Goal: Information Seeking & Learning: Learn about a topic

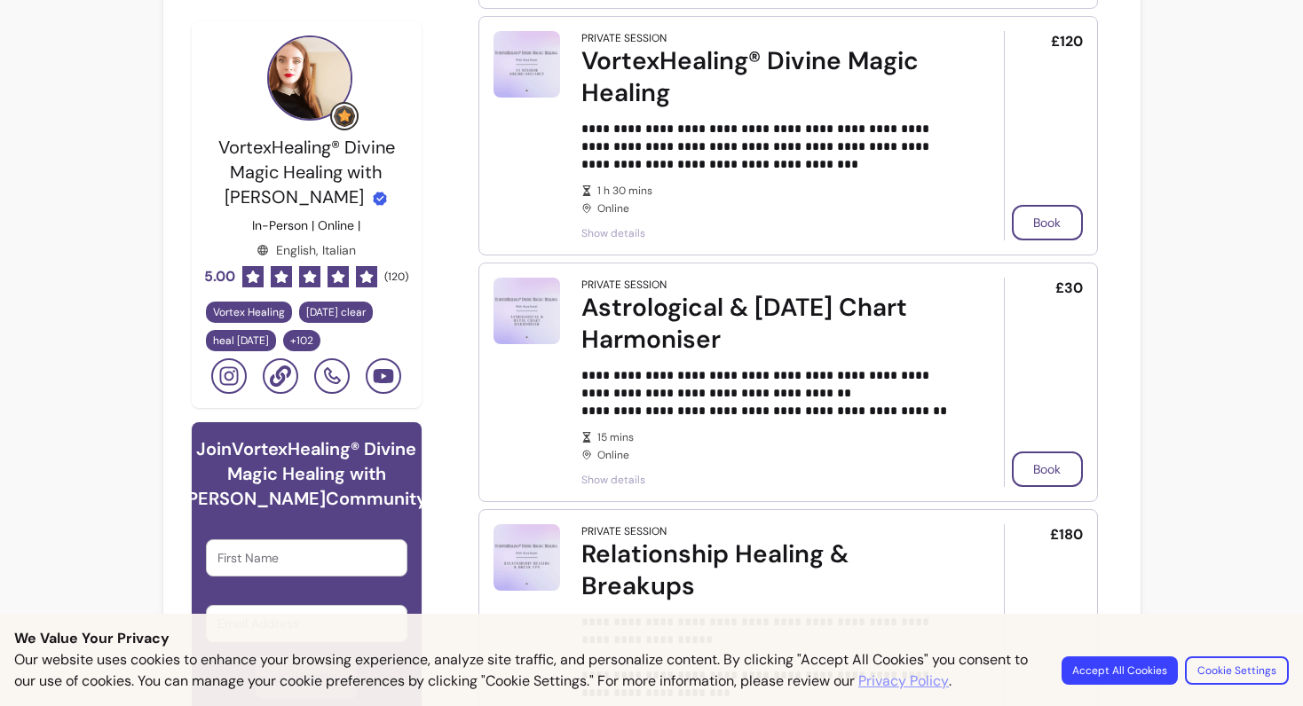
scroll to position [759, 0]
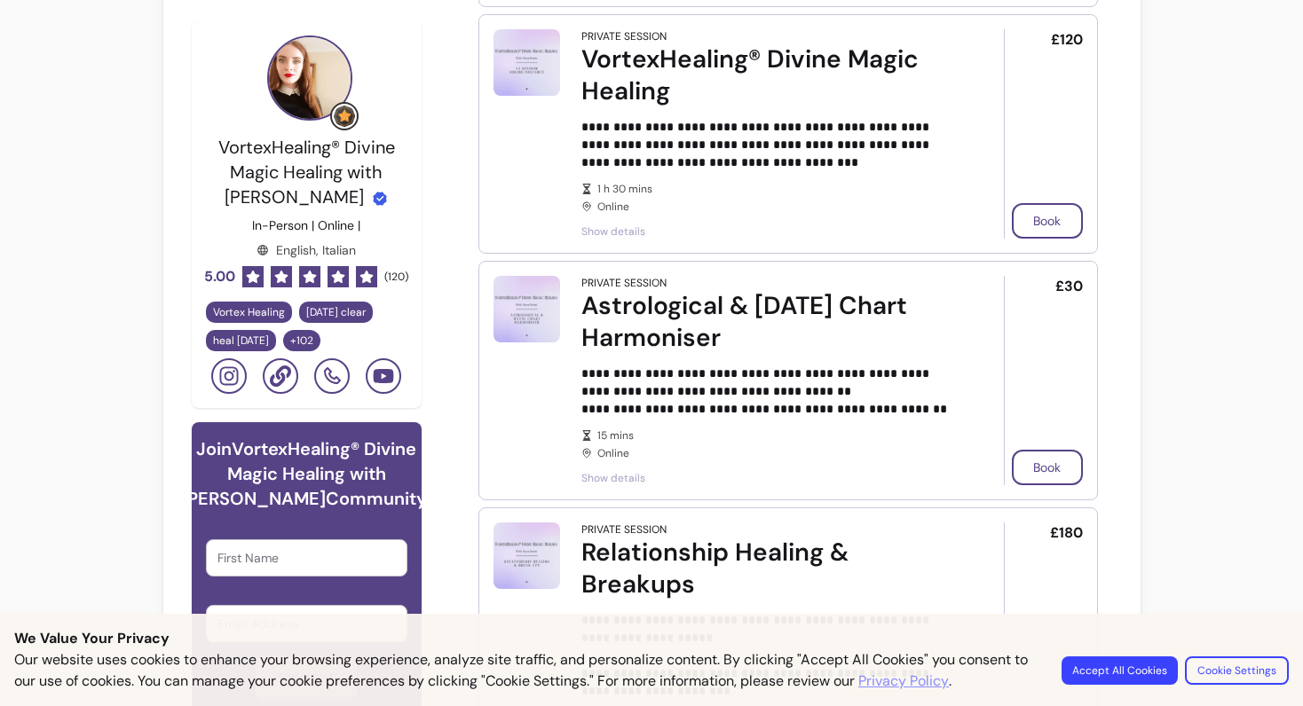
click at [624, 471] on span "Show details" at bounding box center [767, 478] width 373 height 14
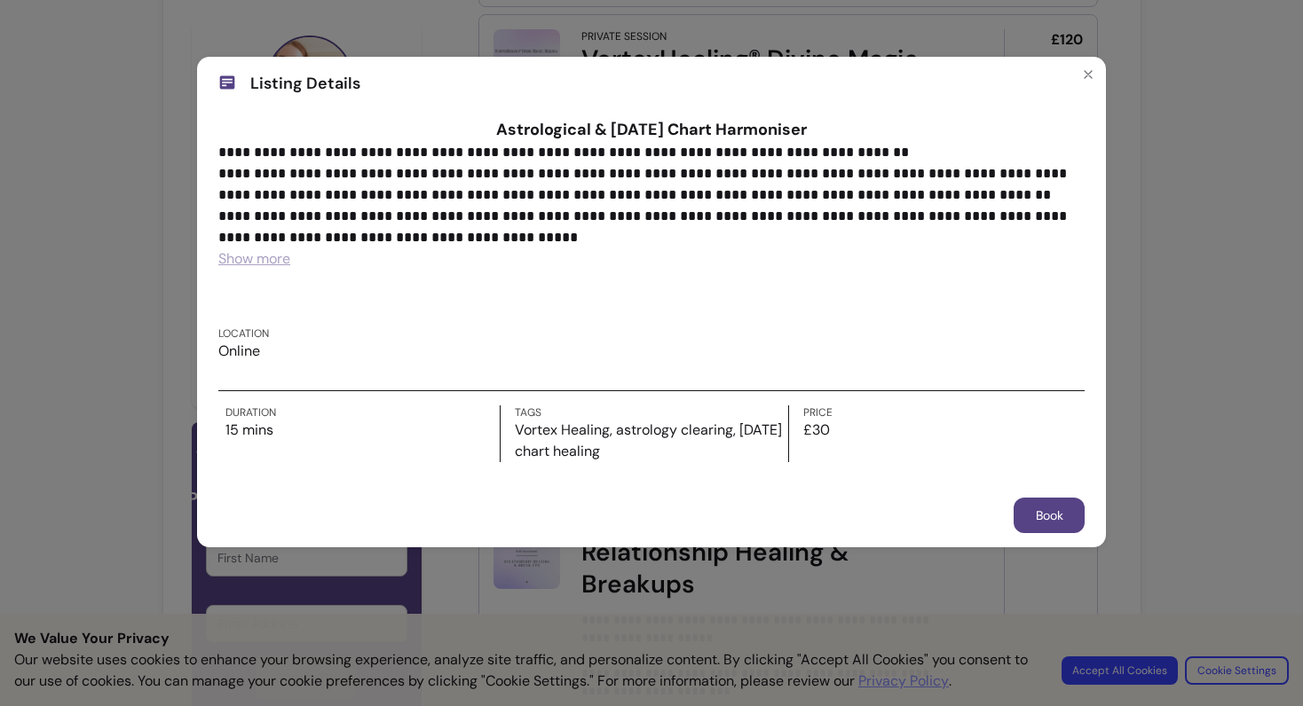
click at [257, 256] on span "Show more" at bounding box center [254, 258] width 72 height 19
click at [1085, 79] on icon "Close" at bounding box center [1088, 74] width 14 height 14
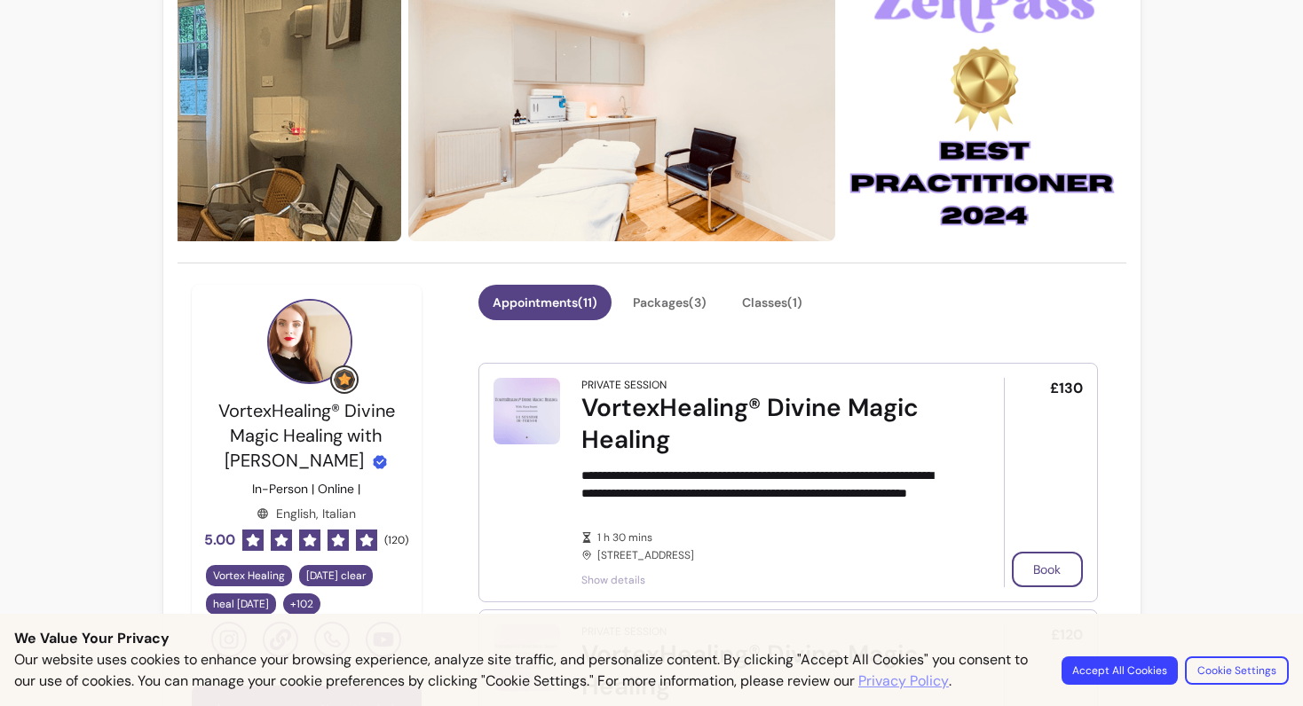
scroll to position [164, 0]
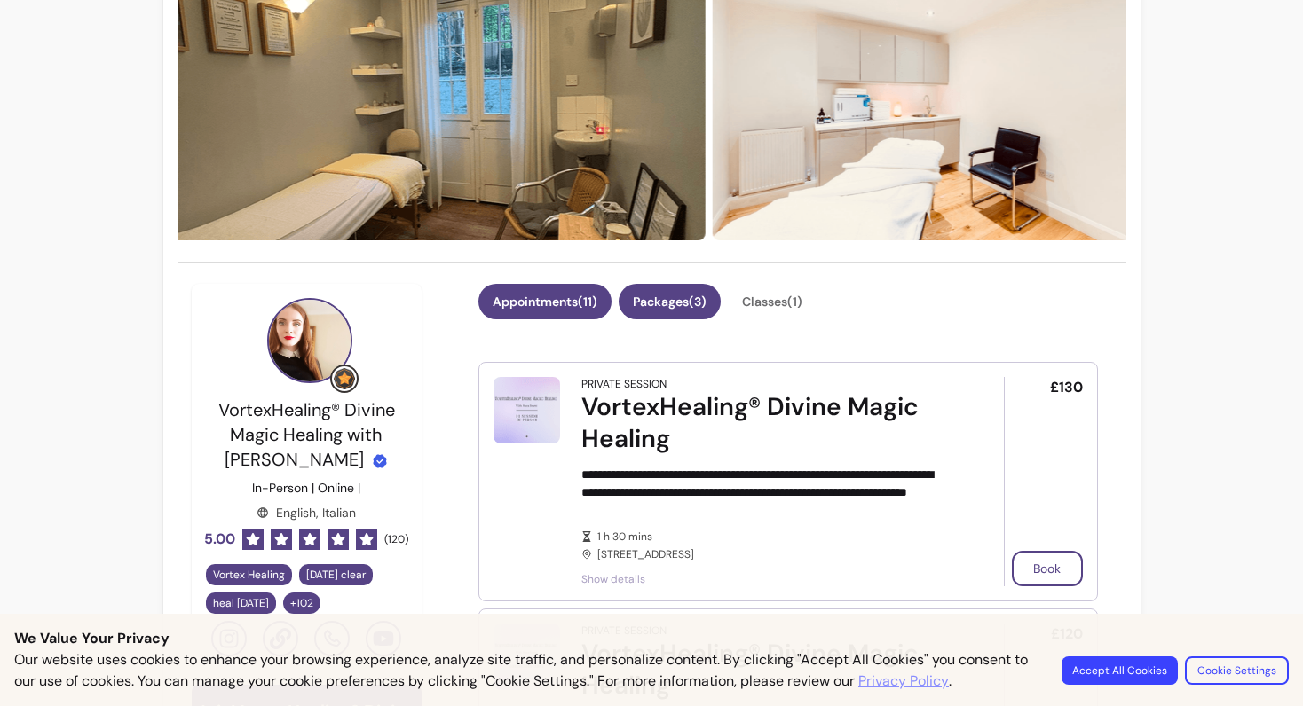
click at [695, 288] on button "Packages ( 3 )" at bounding box center [670, 302] width 102 height 36
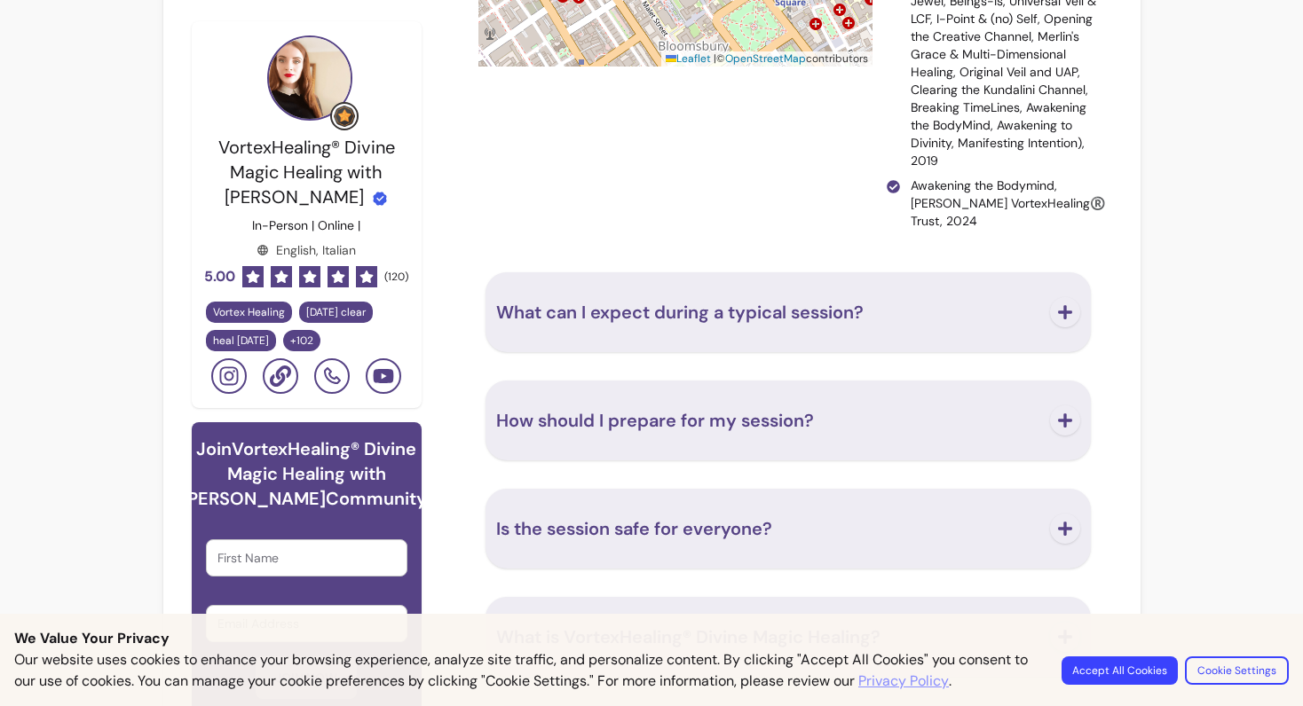
scroll to position [2307, 0]
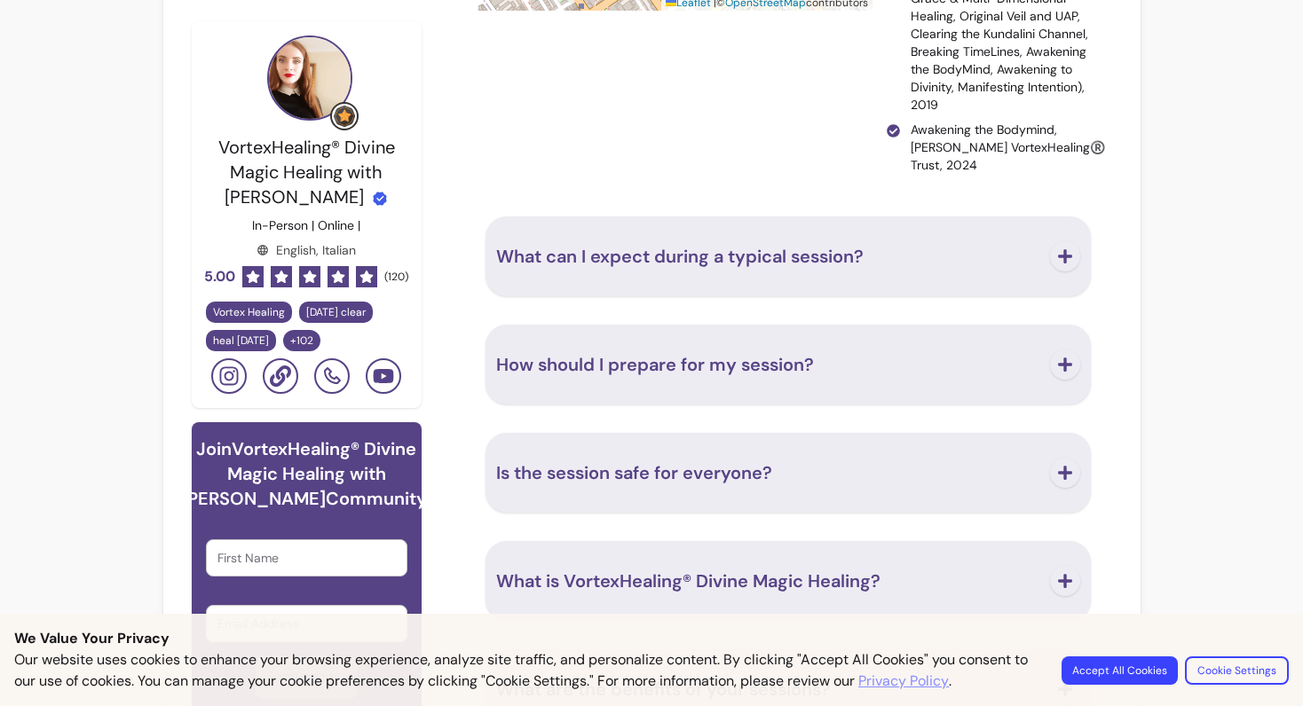
click at [777, 245] on span "What can I expect during a typical session?" at bounding box center [679, 256] width 367 height 23
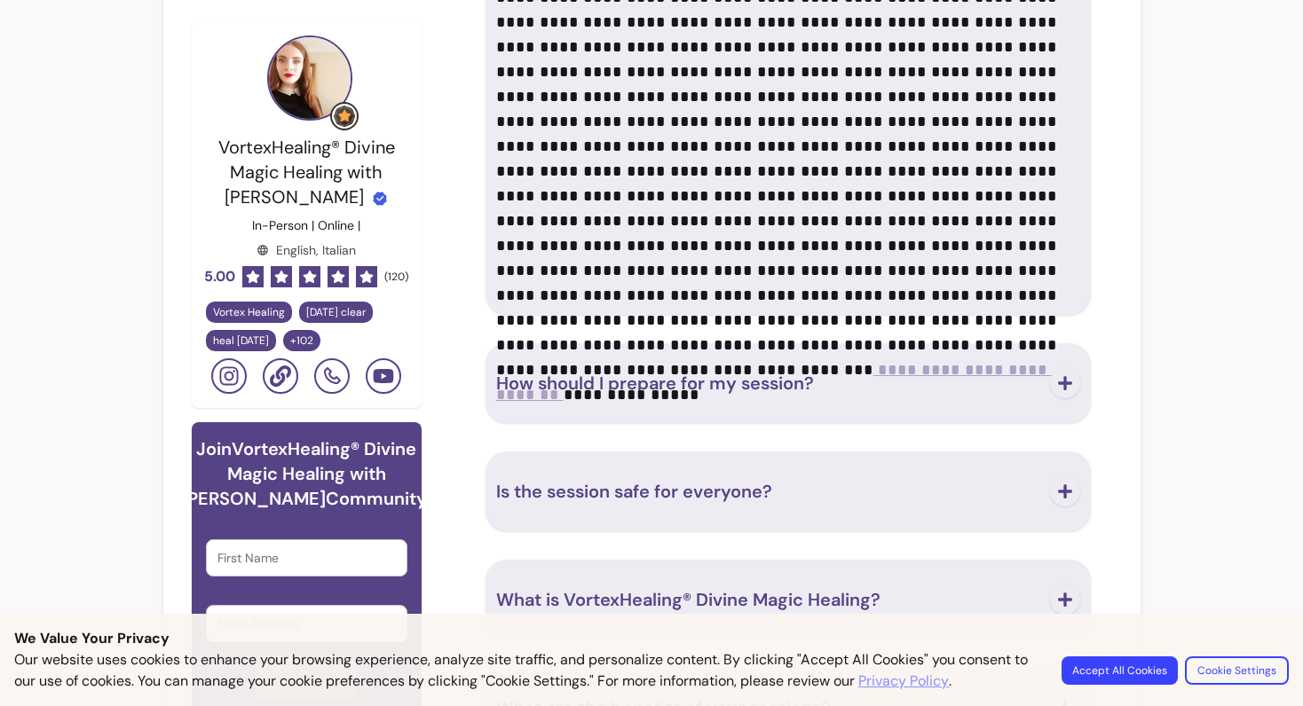
scroll to position [2988, 0]
click at [769, 375] on span "How should I prepare for my session?" at bounding box center [655, 382] width 318 height 23
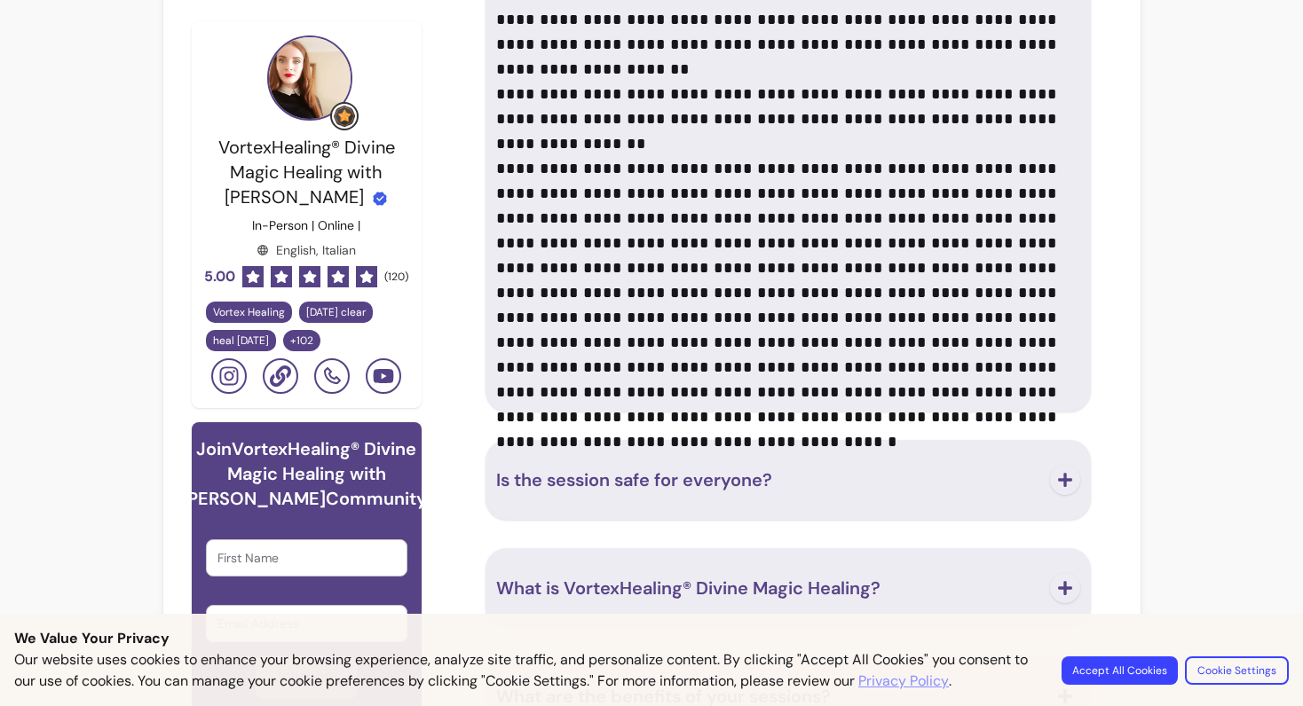
scroll to position [3543, 0]
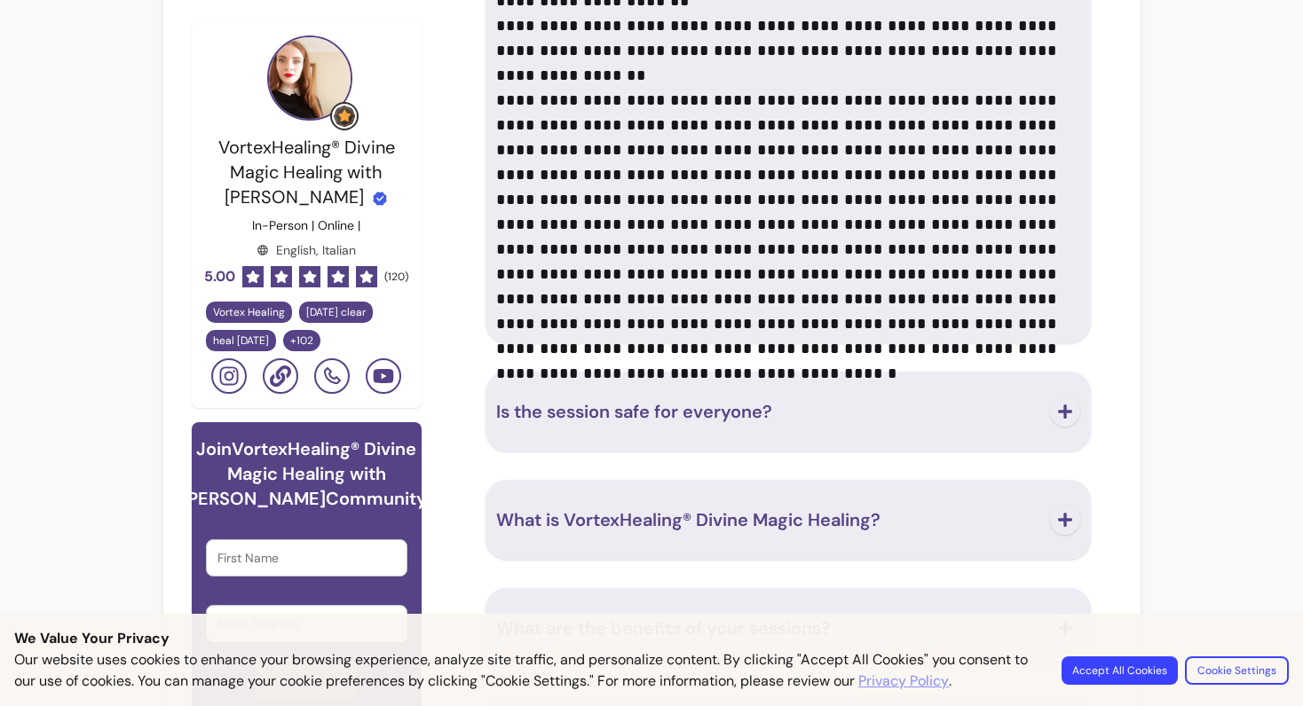
click at [749, 383] on button "Is the session safe for everyone?" at bounding box center [788, 412] width 584 height 59
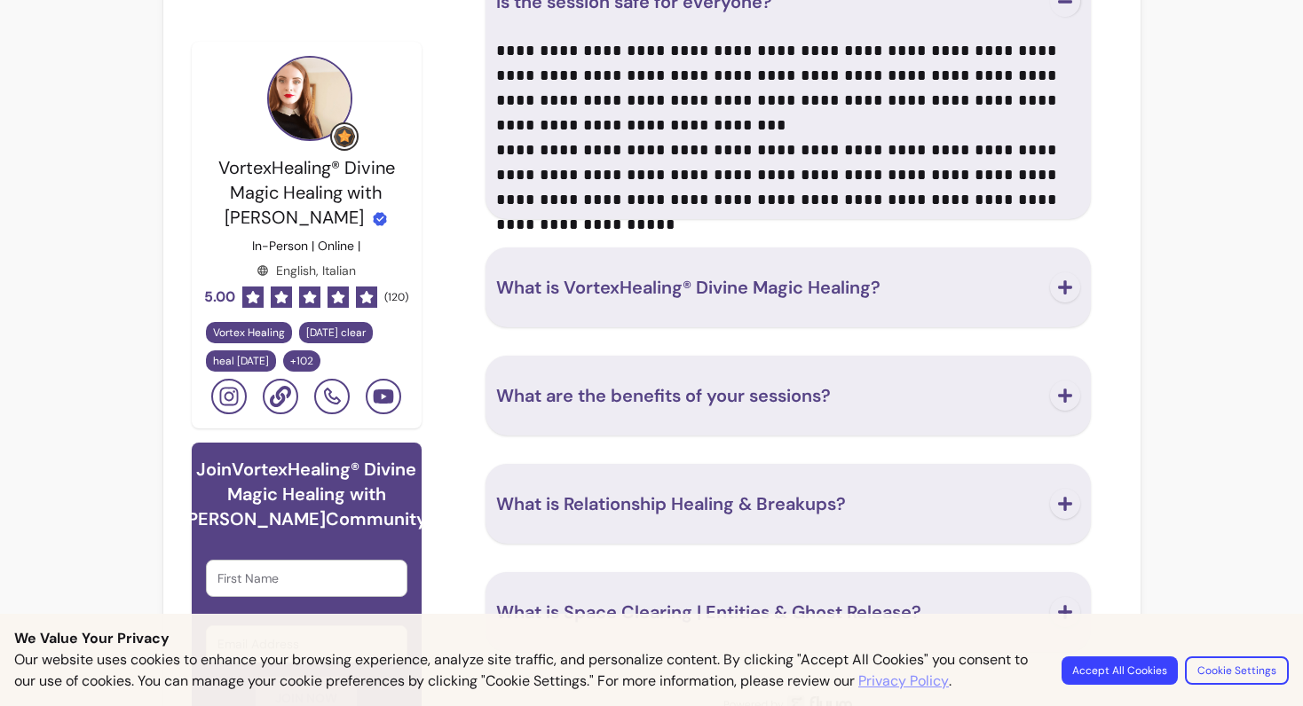
scroll to position [3961, 0]
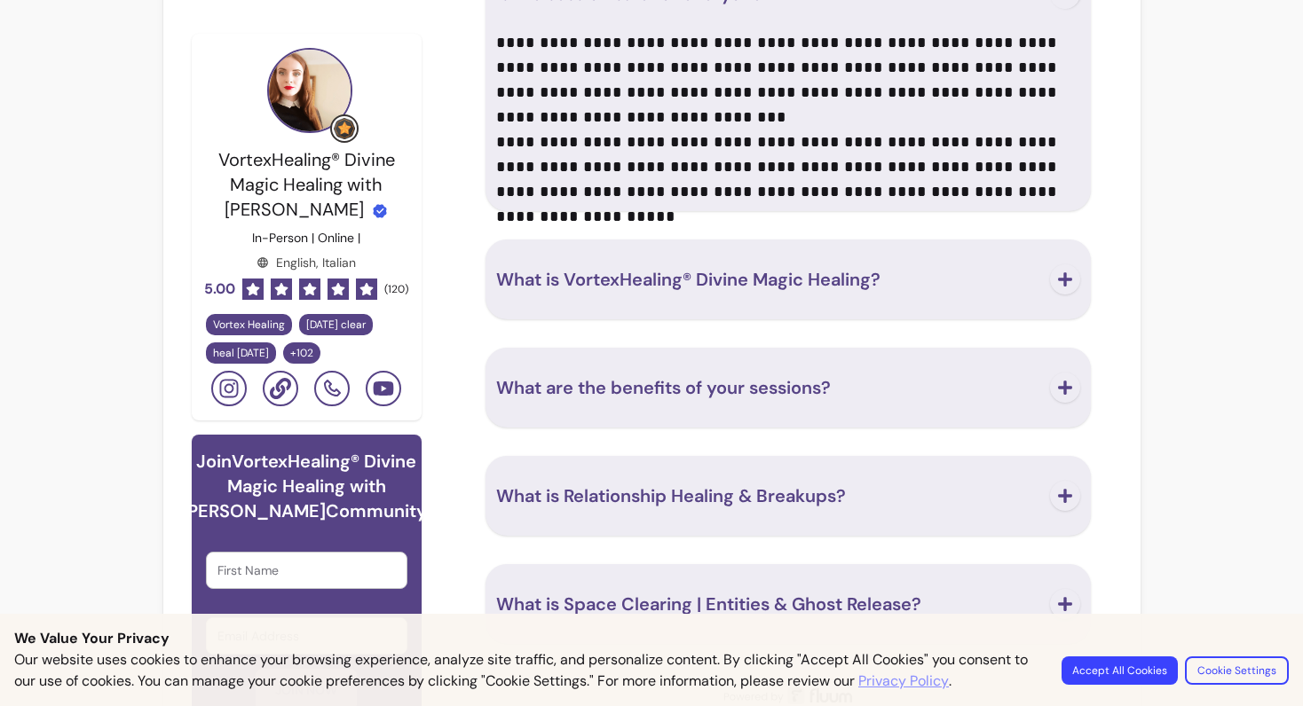
click at [706, 268] on span "What is VortexHealing® Divine Magic Healing?" at bounding box center [688, 279] width 384 height 23
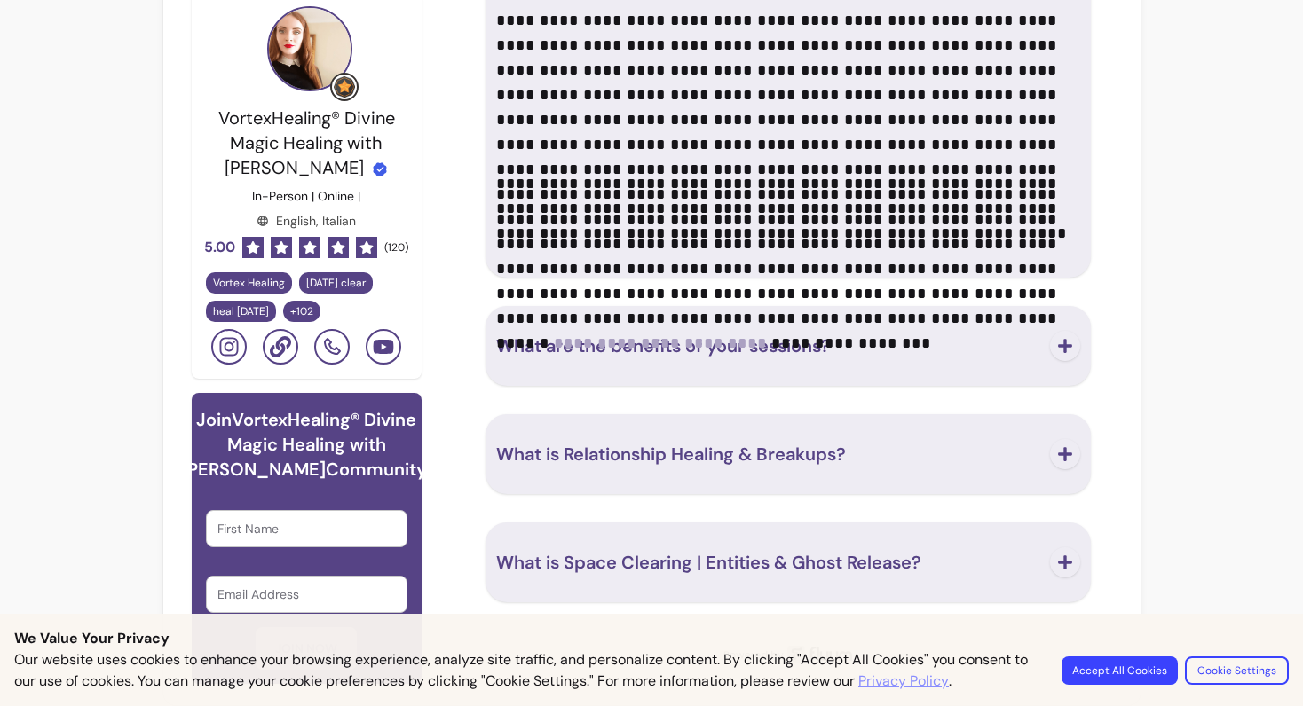
scroll to position [5461, 0]
click at [702, 343] on span "What are the benefits of your sessions?" at bounding box center [663, 346] width 335 height 23
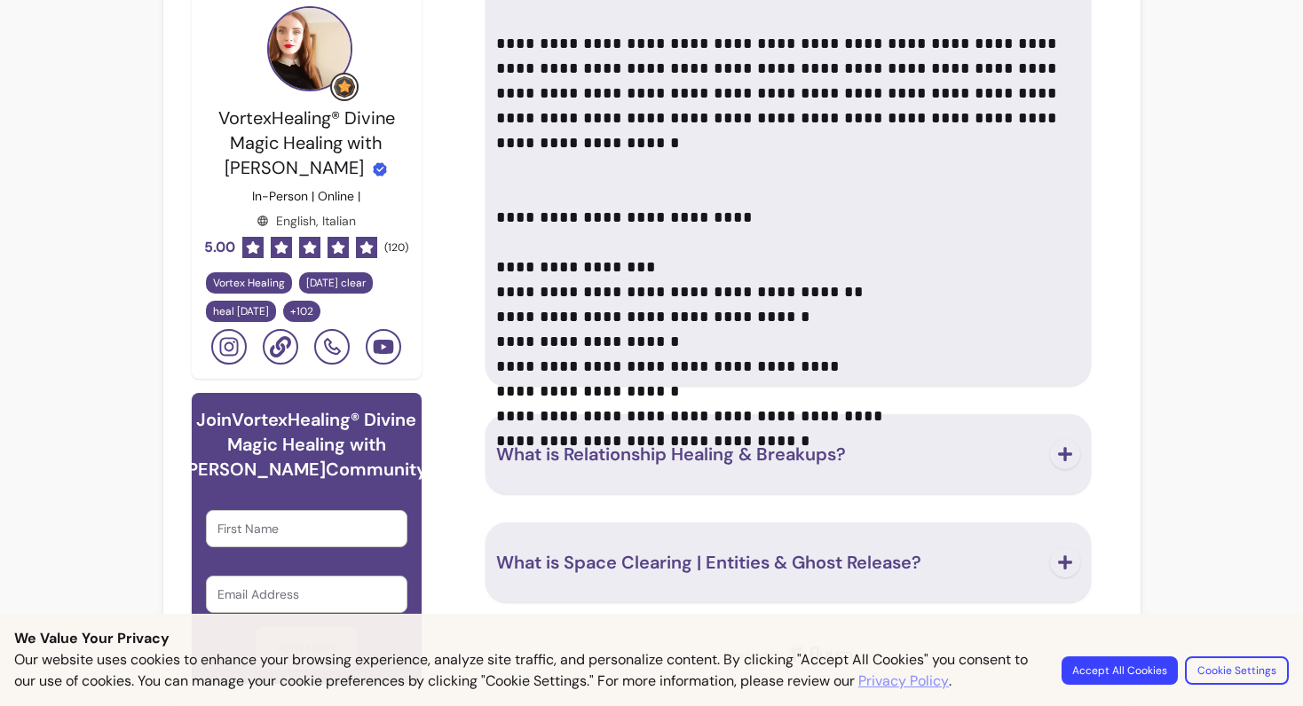
scroll to position [6409, 0]
click at [702, 444] on span "What is Relationship Healing & Breakups?" at bounding box center [671, 455] width 350 height 23
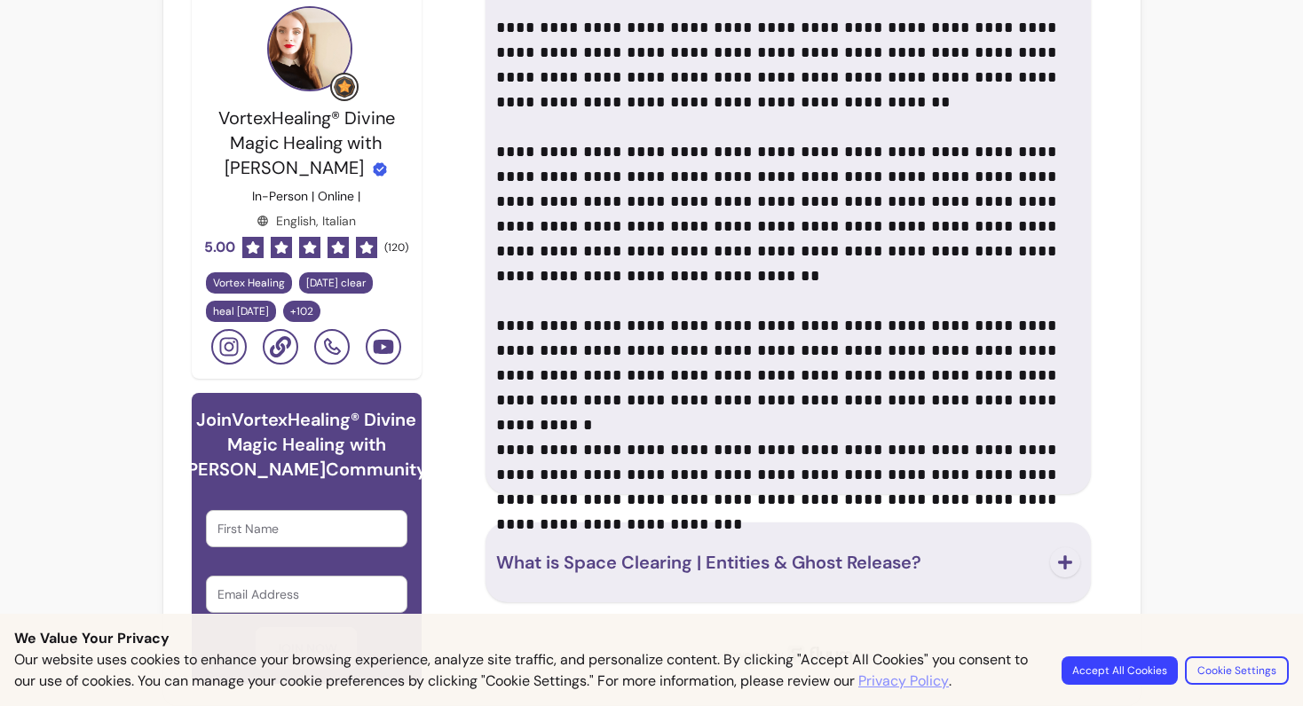
scroll to position [6884, 0]
click at [729, 563] on button "What is Space Clearing | Entities & Ghost Release?" at bounding box center [788, 563] width 584 height 59
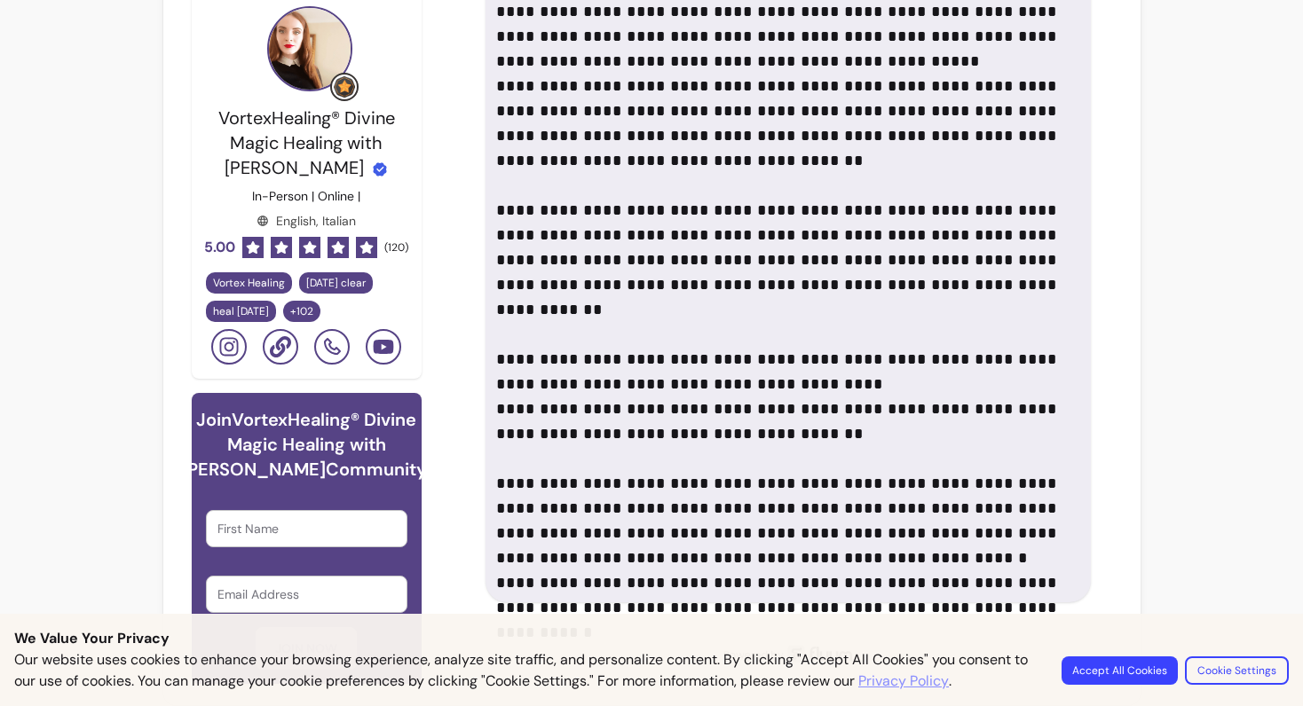
scroll to position [7683, 0]
click at [1111, 676] on button "Accept All Cookies" at bounding box center [1119, 671] width 116 height 28
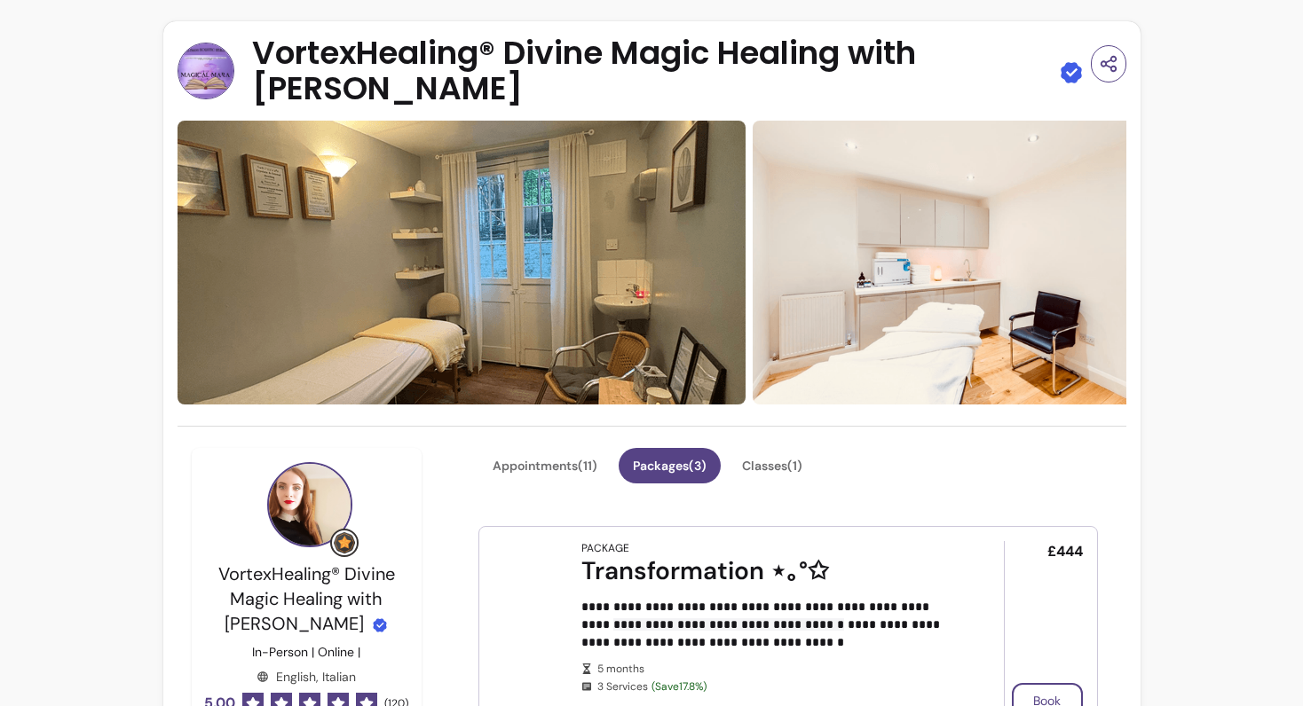
scroll to position [0, 0]
